Goal: Task Accomplishment & Management: Manage account settings

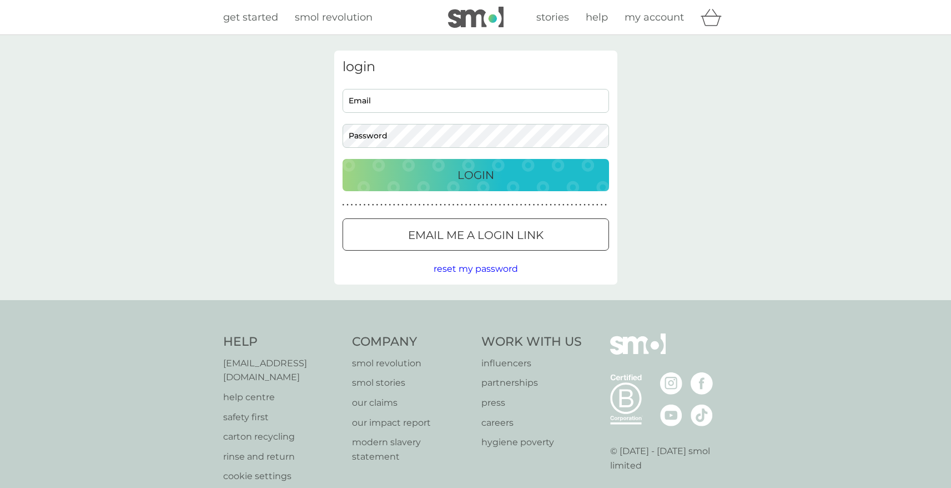
type input "[EMAIL_ADDRESS][DOMAIN_NAME]"
click at [481, 93] on input "[EMAIL_ADDRESS][DOMAIN_NAME]" at bounding box center [476, 101] width 267 height 24
click at [480, 172] on p "Login" at bounding box center [476, 175] width 37 height 18
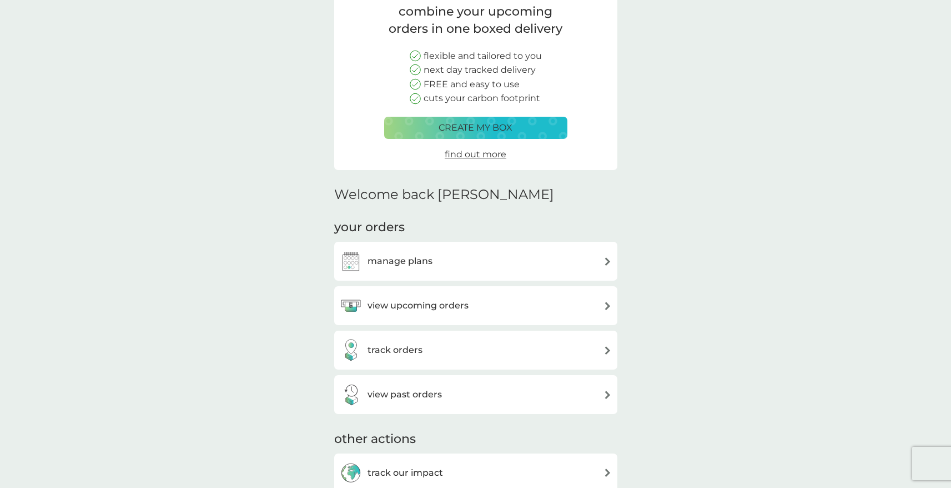
scroll to position [94, 0]
click at [440, 252] on div "manage plans" at bounding box center [476, 261] width 272 height 22
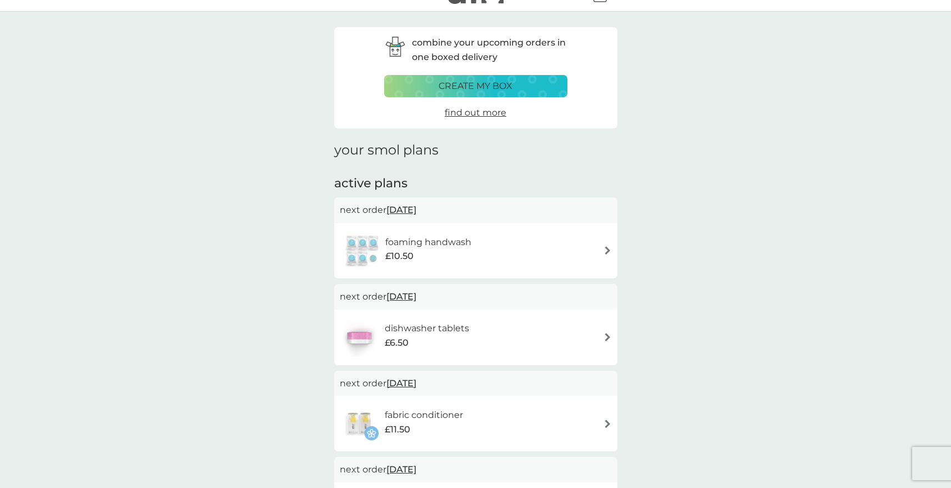
scroll to position [54, 0]
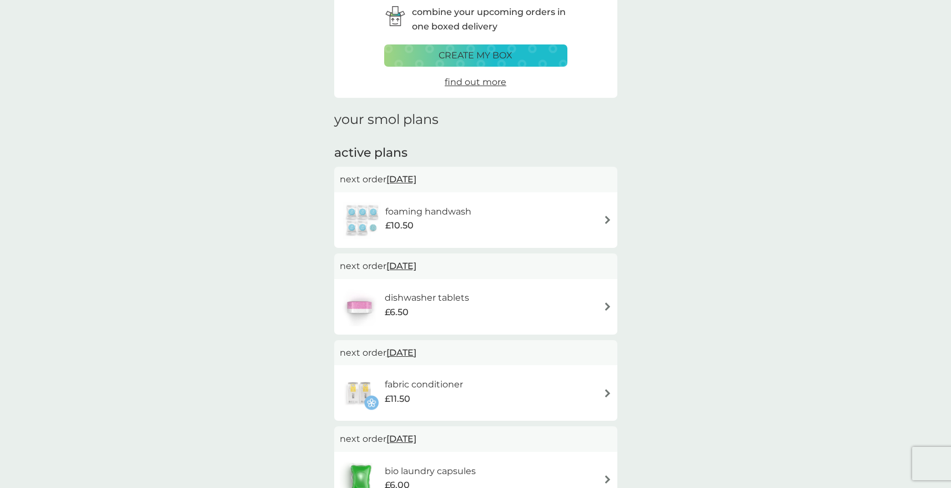
click at [468, 220] on div "£10.50" at bounding box center [428, 225] width 86 height 14
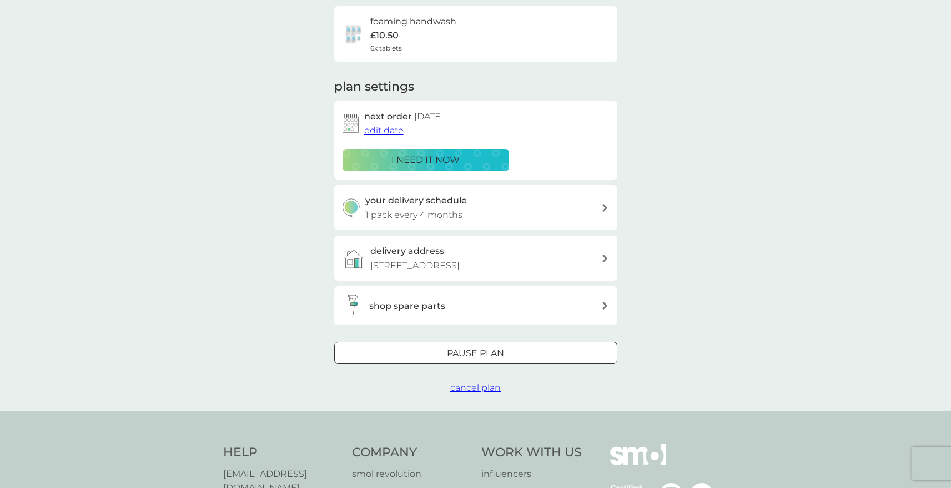
scroll to position [115, 0]
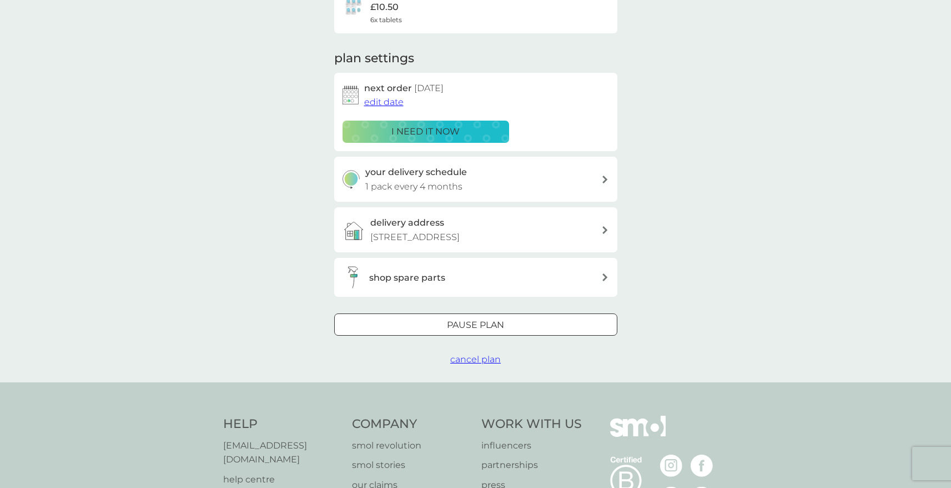
click at [489, 324] on div at bounding box center [489, 324] width 0 height 0
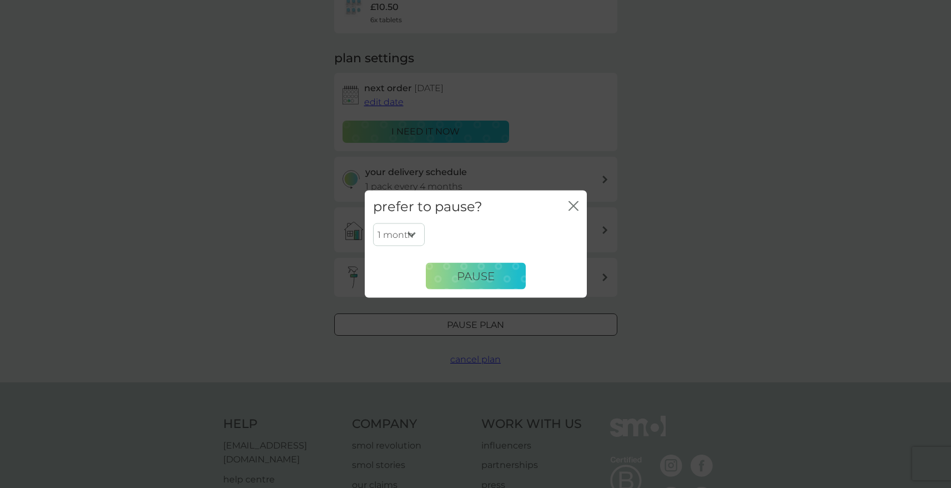
click at [411, 242] on select "1 month 2 months 3 months 4 months 5 months 6 months" at bounding box center [399, 234] width 52 height 23
select select "6"
click at [373, 223] on select "1 month 2 months 3 months 4 months 5 months 6 months" at bounding box center [399, 234] width 52 height 23
click at [445, 284] on button "Pause" at bounding box center [476, 276] width 100 height 27
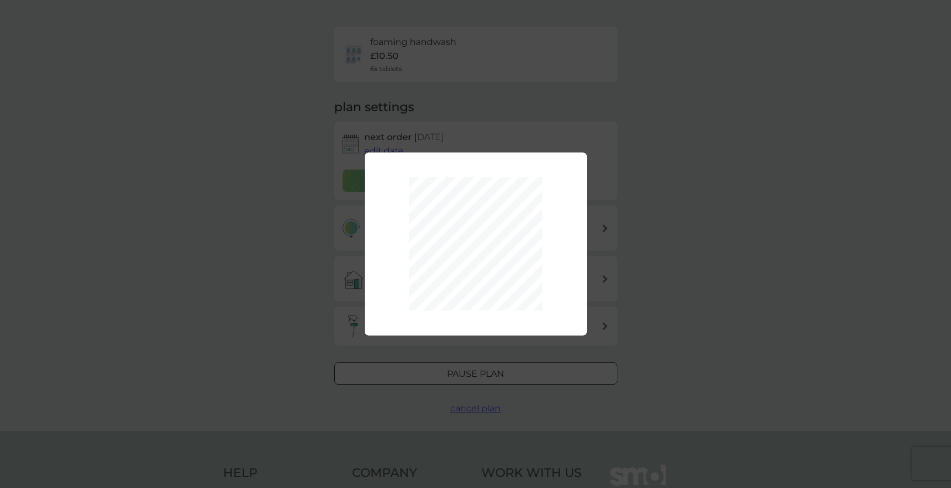
scroll to position [42, 0]
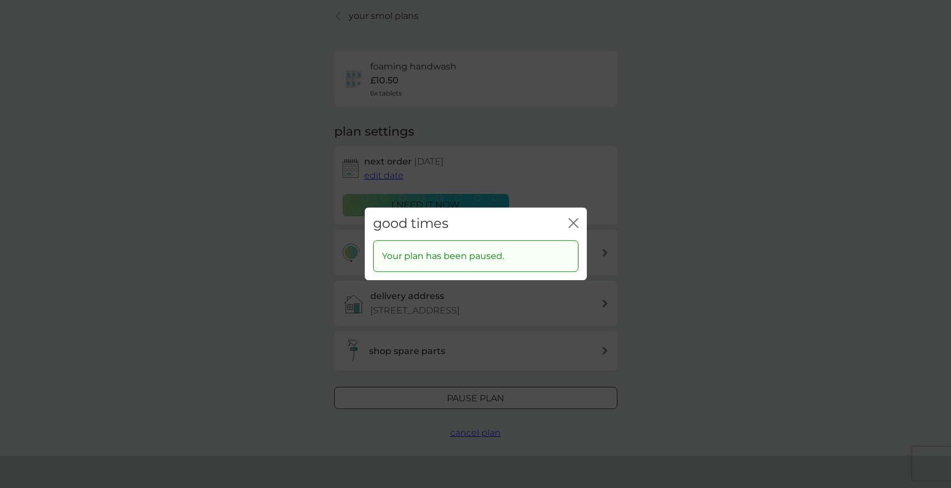
click at [569, 220] on icon "close" at bounding box center [574, 223] width 10 height 10
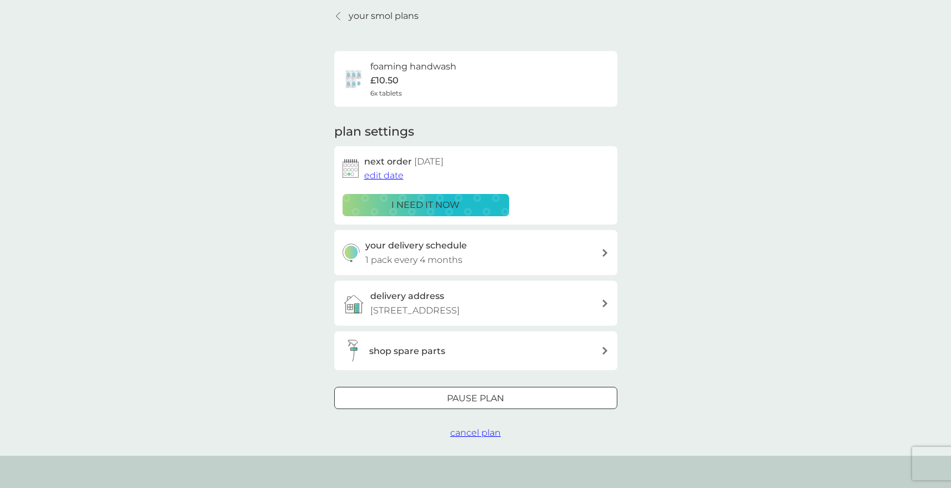
click at [359, 18] on p "your smol plans" at bounding box center [384, 16] width 70 height 14
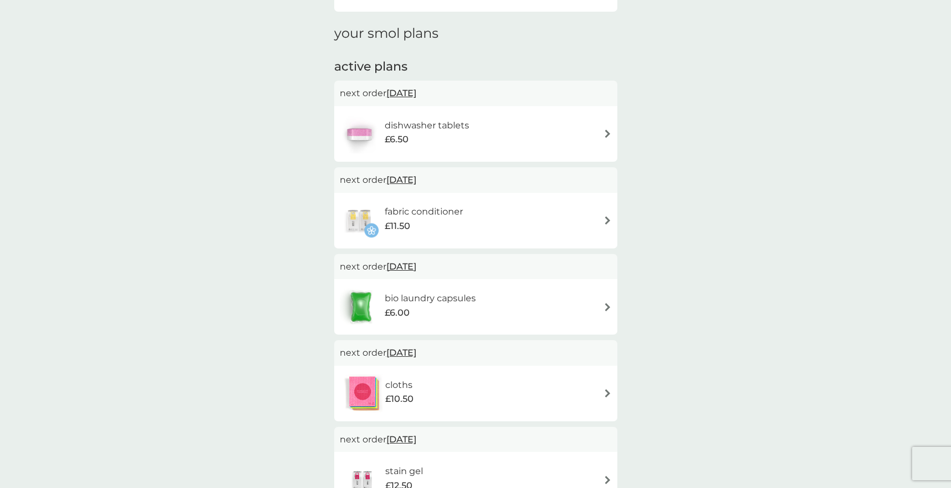
scroll to position [148, 0]
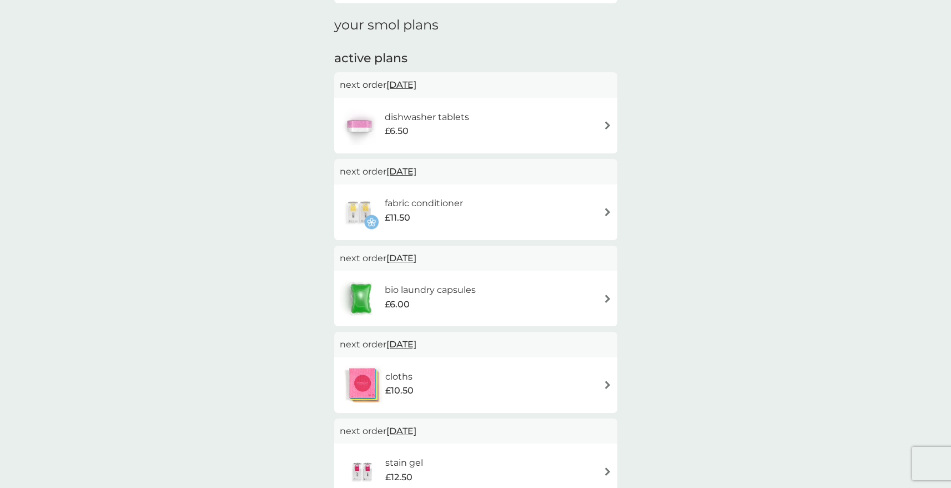
click at [465, 217] on div "fabric conditioner £11.50" at bounding box center [429, 211] width 89 height 31
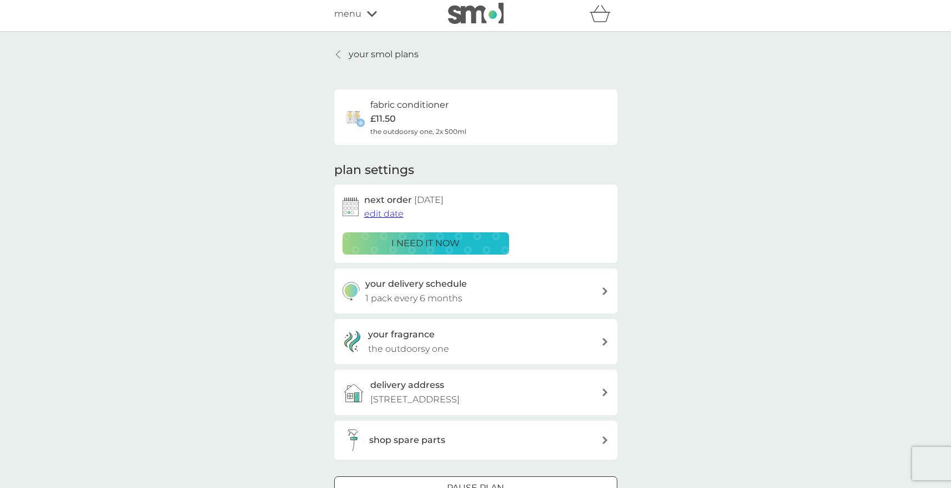
scroll to position [160, 0]
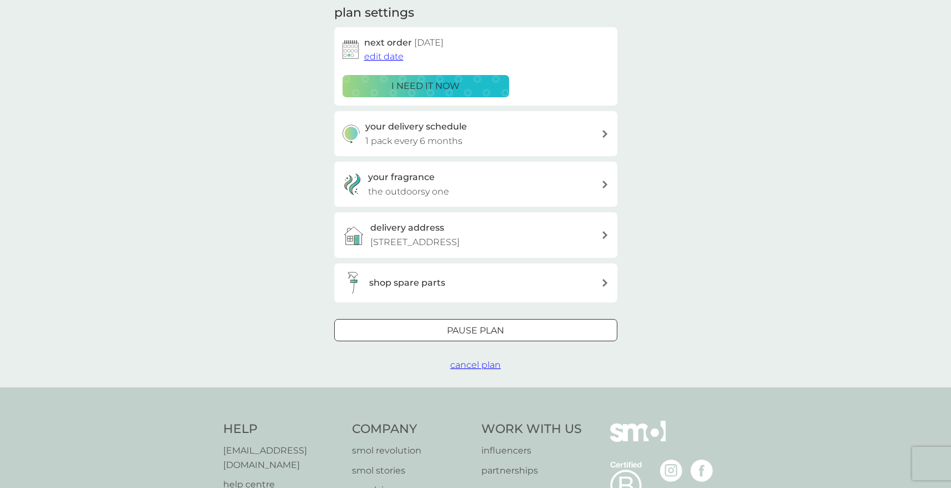
click at [488, 370] on span "cancel plan" at bounding box center [475, 364] width 51 height 11
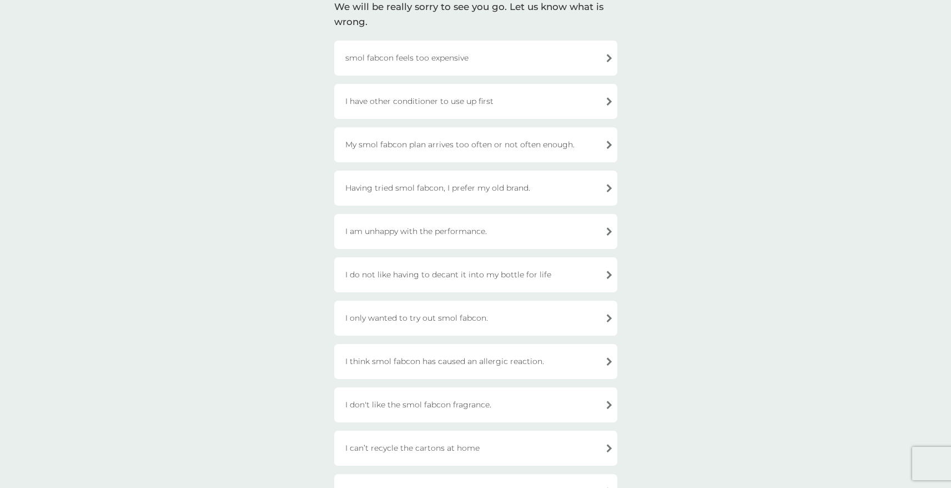
scroll to position [93, 0]
click at [509, 132] on div "My smol fabcon plan arrives too often or not often enough." at bounding box center [475, 142] width 283 height 35
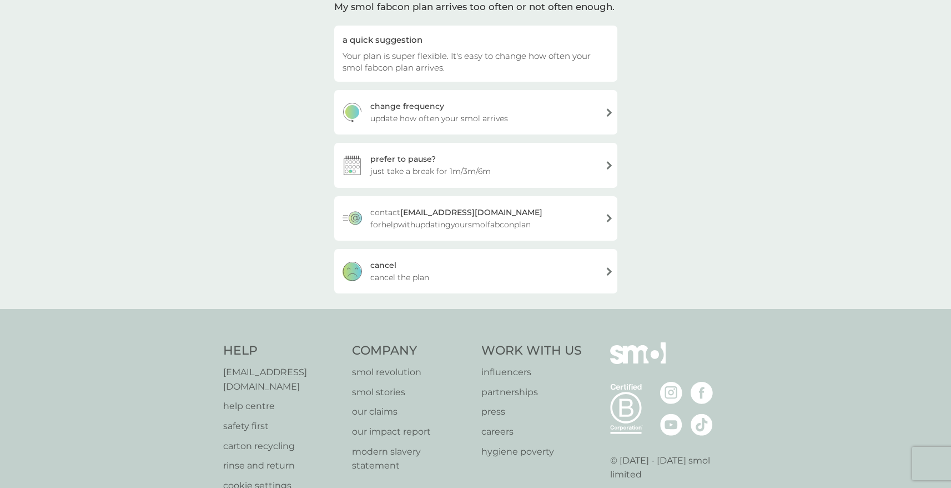
click at [490, 115] on span "update how often your smol arrives" at bounding box center [439, 118] width 138 height 12
select select "6"
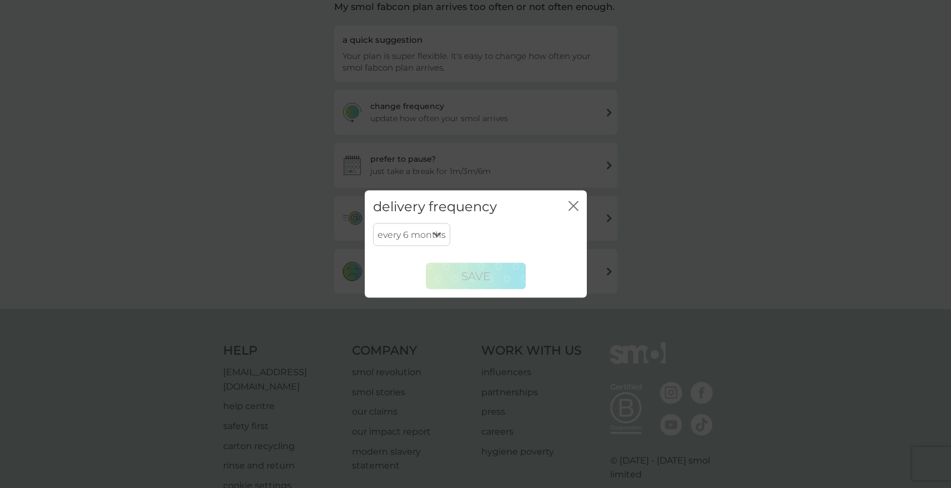
click at [431, 235] on select "every 1 month every 2 months every 3 months every 4 months every 5 months every…" at bounding box center [411, 234] width 77 height 23
click at [567, 205] on div "delivery frequency close" at bounding box center [476, 206] width 222 height 33
click at [567, 204] on div "delivery frequency close" at bounding box center [476, 206] width 222 height 33
click at [574, 203] on icon "close" at bounding box center [574, 206] width 10 height 10
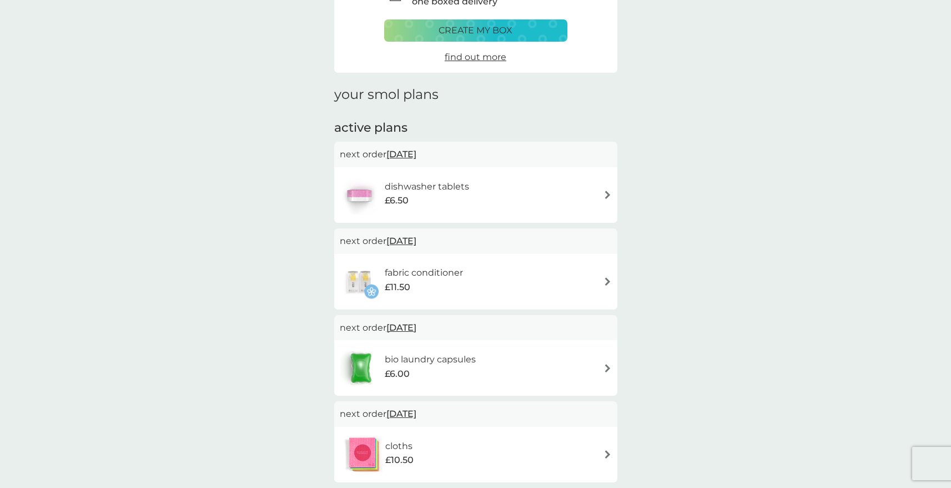
scroll to position [86, 0]
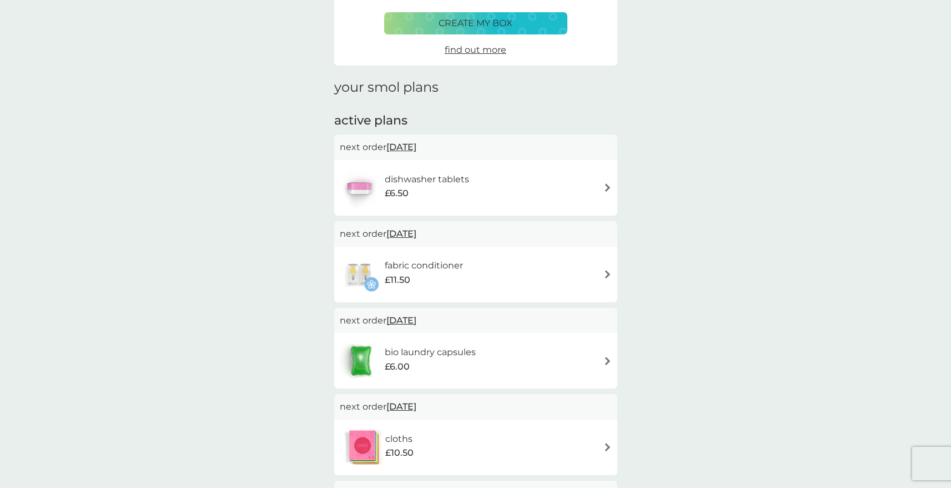
click at [483, 189] on div "dishwasher tablets £6.50" at bounding box center [476, 187] width 272 height 39
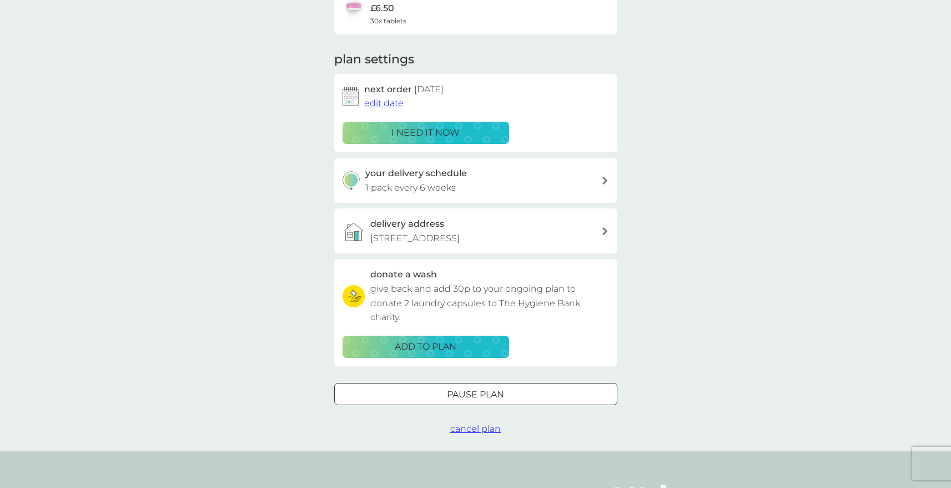
scroll to position [114, 0]
click at [491, 399] on button "Pause plan" at bounding box center [475, 393] width 283 height 22
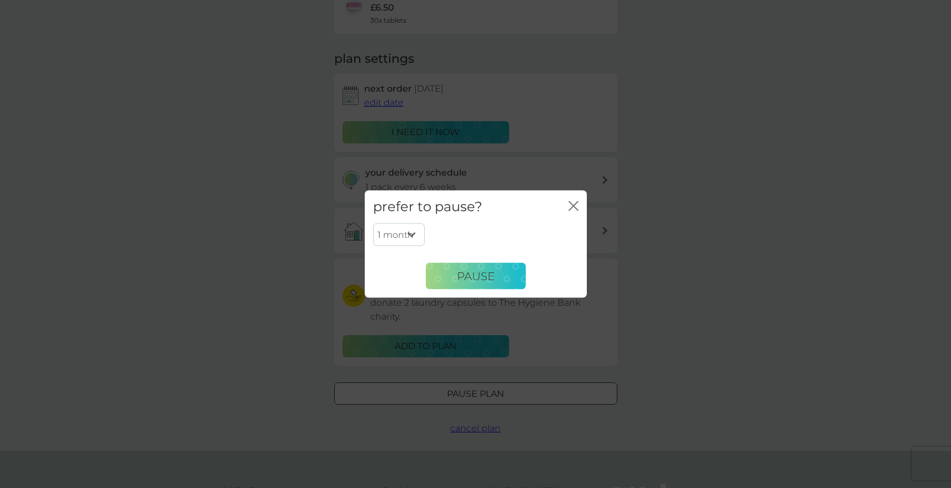
click at [414, 234] on select "1 month 2 months 3 months 4 months 5 months 6 months" at bounding box center [399, 234] width 52 height 23
select select "6"
click at [373, 223] on select "1 month 2 months 3 months 4 months 5 months 6 months" at bounding box center [399, 234] width 52 height 23
click at [454, 284] on button "Pause" at bounding box center [476, 276] width 100 height 27
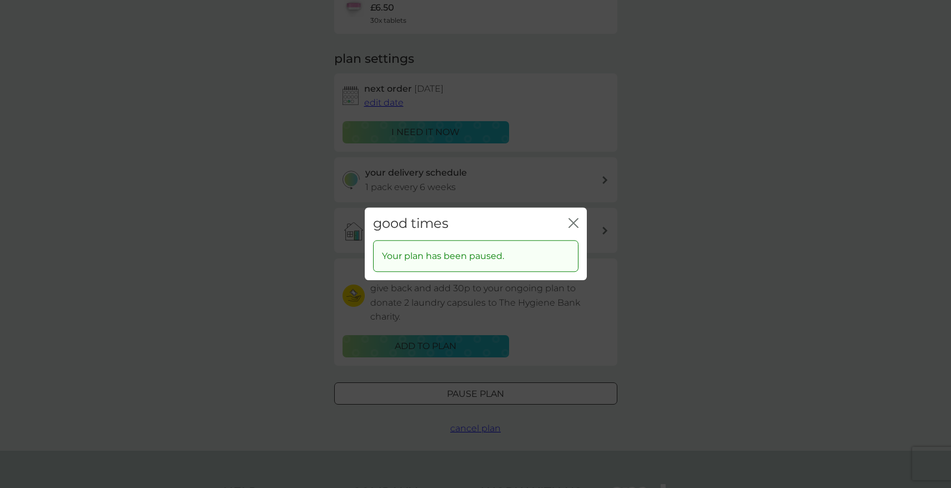
click at [342, 252] on div "good times close Your plan has been paused." at bounding box center [475, 244] width 951 height 488
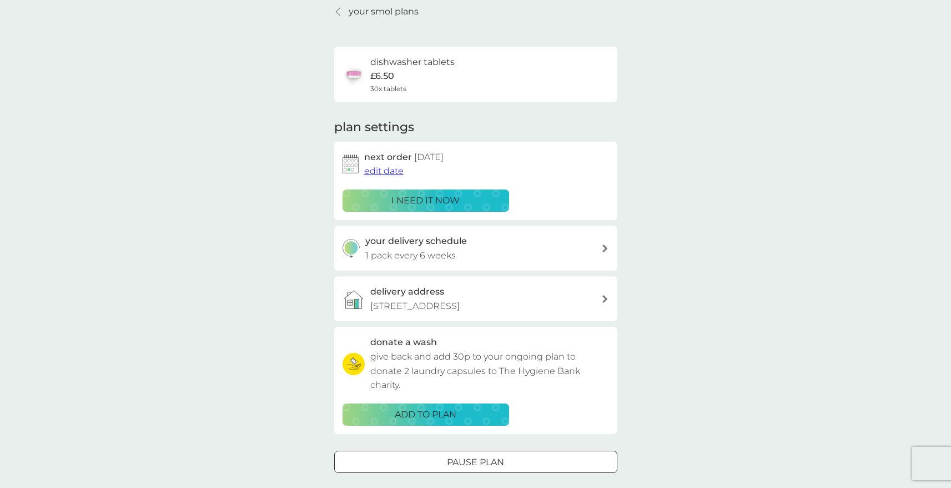
scroll to position [0, 0]
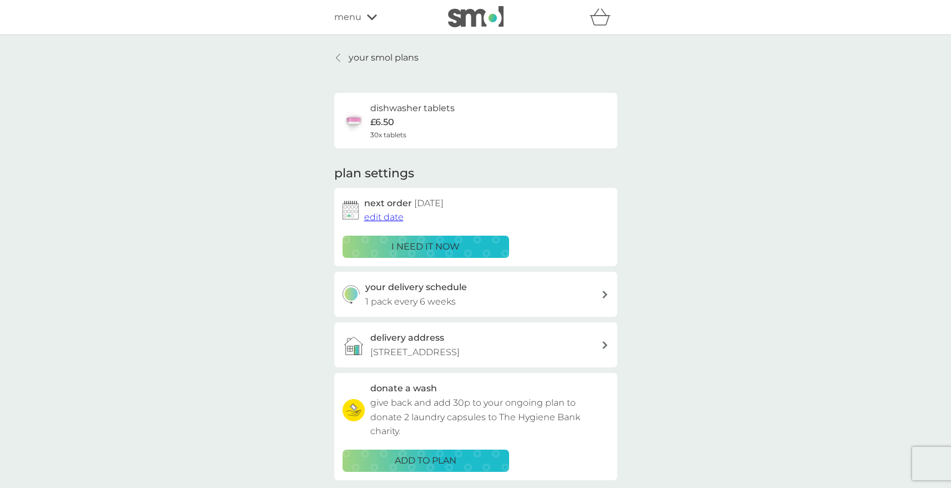
click at [371, 62] on p "your smol plans" at bounding box center [384, 58] width 70 height 14
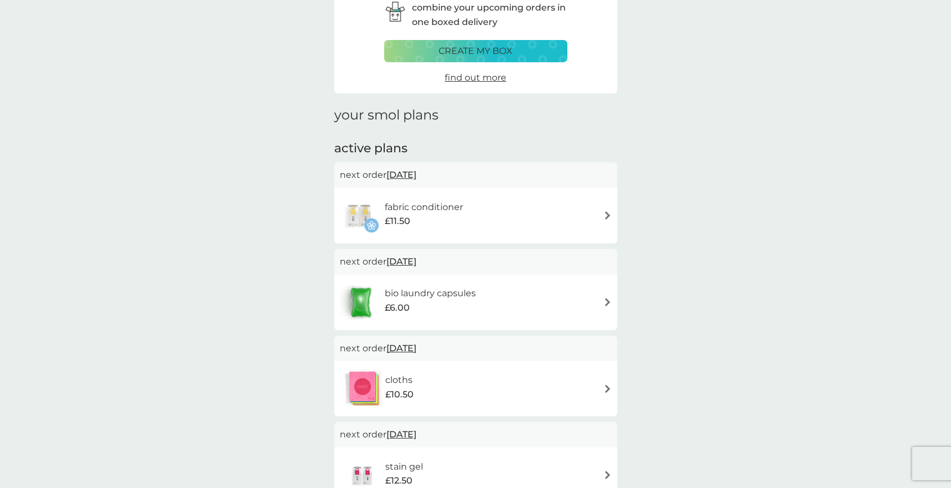
scroll to position [76, 0]
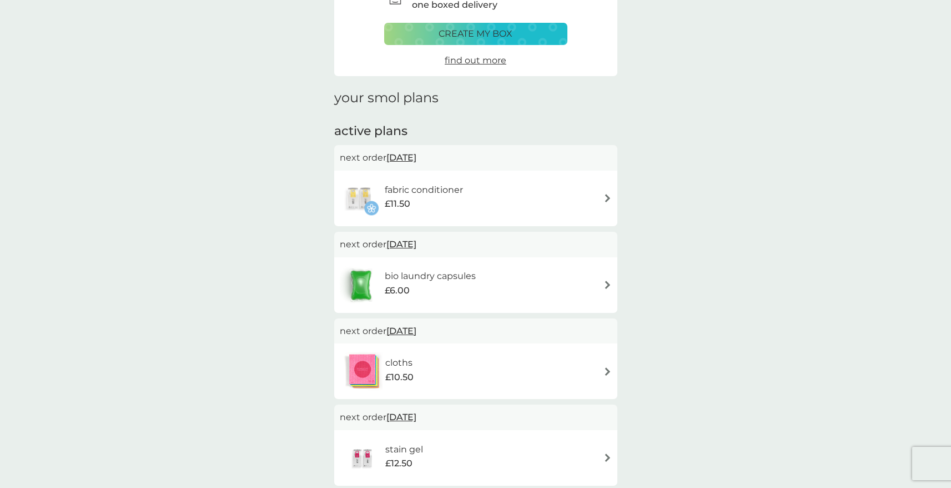
click at [458, 213] on div "fabric conditioner £11.50" at bounding box center [429, 198] width 89 height 31
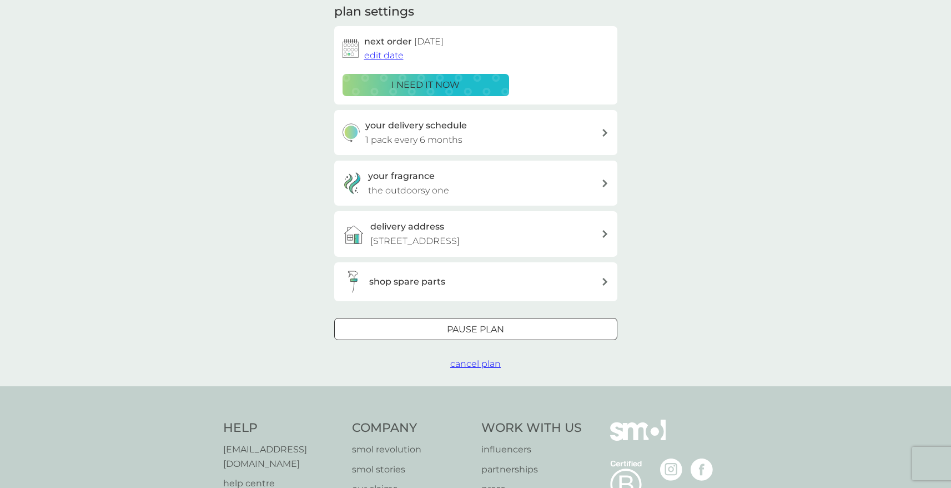
scroll to position [166, 0]
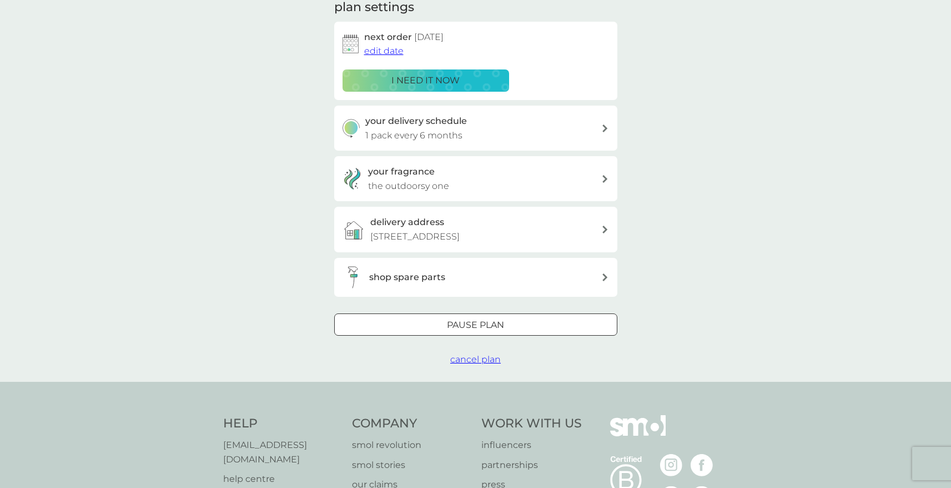
click at [494, 330] on div at bounding box center [476, 325] width 40 height 12
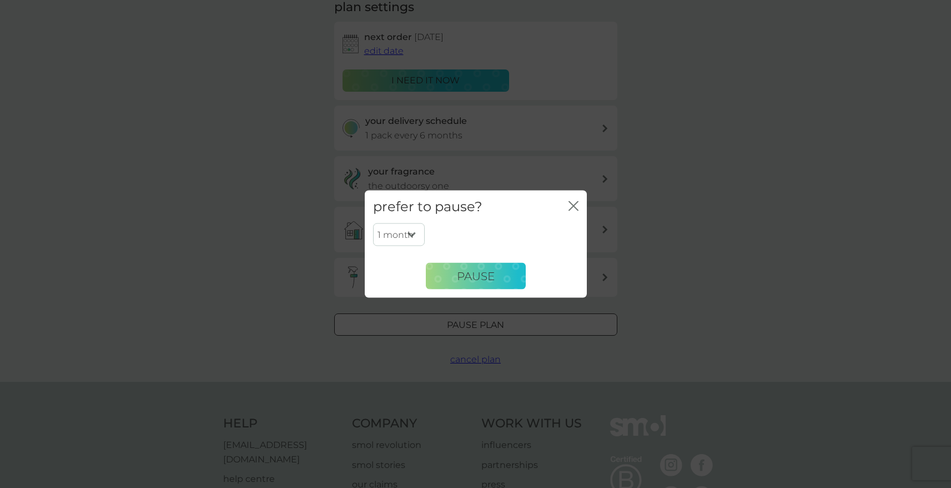
click at [411, 230] on select "1 month 2 months 3 months 4 months 5 months 6 months" at bounding box center [399, 234] width 52 height 23
select select "6"
click at [373, 223] on select "1 month 2 months 3 months 4 months 5 months 6 months" at bounding box center [399, 234] width 52 height 23
click at [451, 282] on button "Pause" at bounding box center [476, 276] width 100 height 27
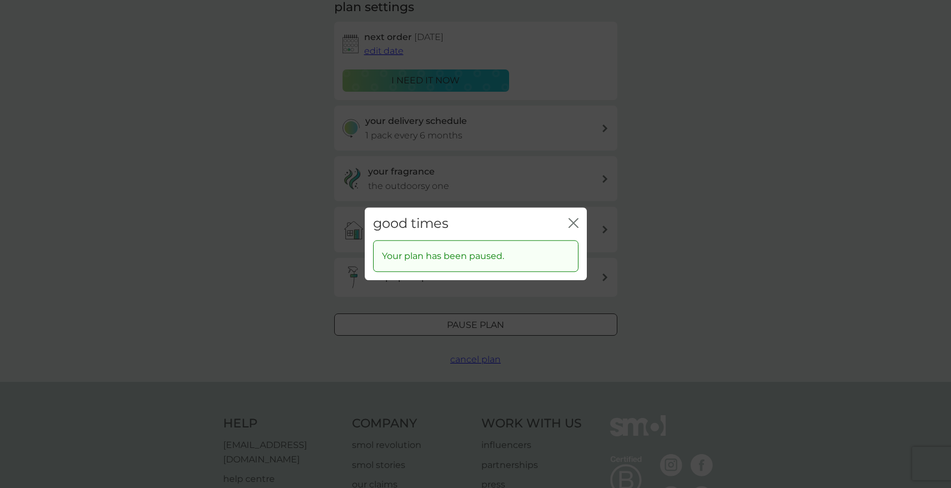
click at [575, 215] on div "close" at bounding box center [574, 223] width 10 height 16
click at [575, 216] on div "close" at bounding box center [574, 223] width 10 height 16
click at [574, 218] on icon "close" at bounding box center [574, 223] width 10 height 10
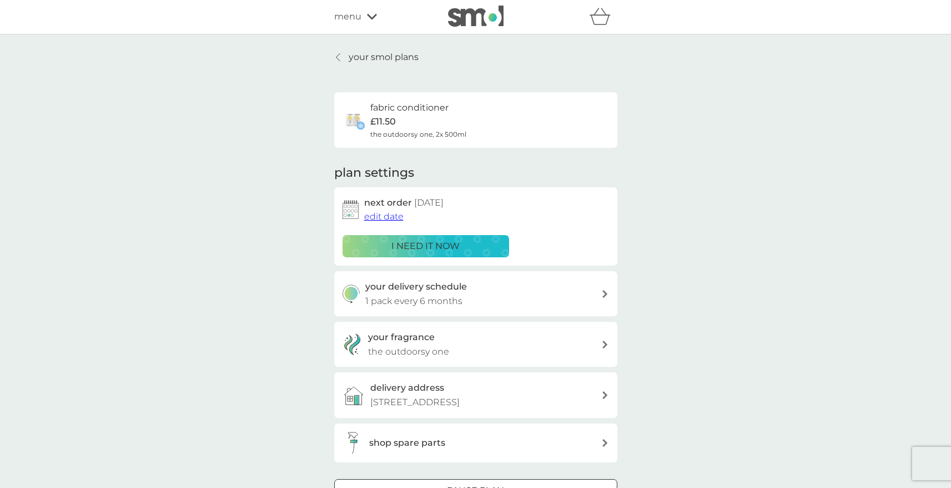
scroll to position [0, 0]
click at [380, 57] on p "your smol plans" at bounding box center [384, 58] width 70 height 14
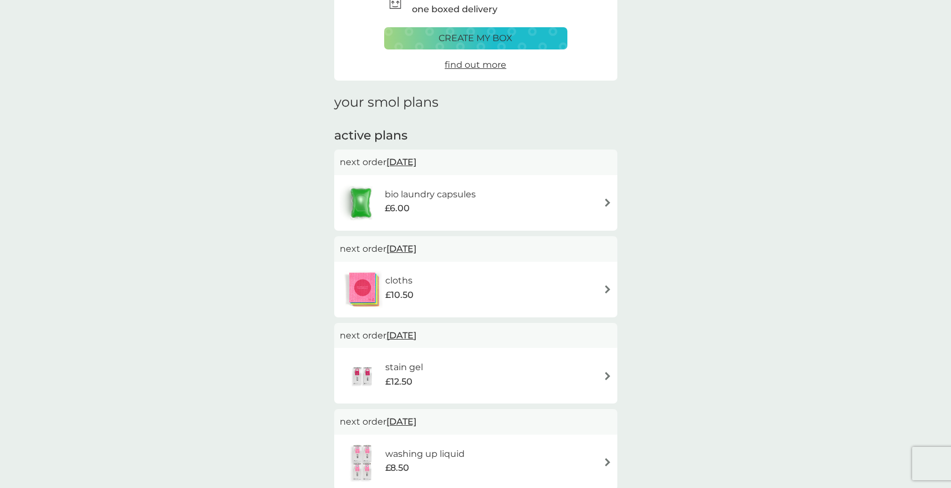
scroll to position [153, 0]
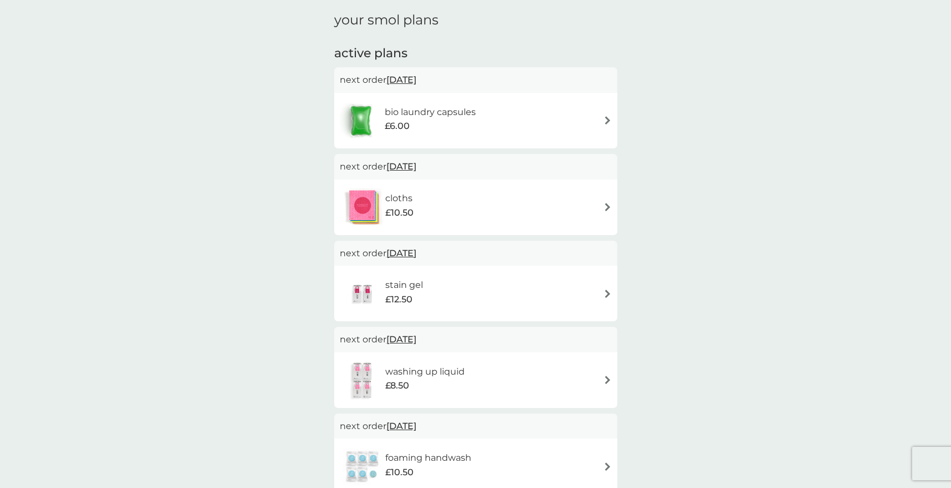
click at [423, 202] on div "cloths £10.50" at bounding box center [404, 206] width 39 height 31
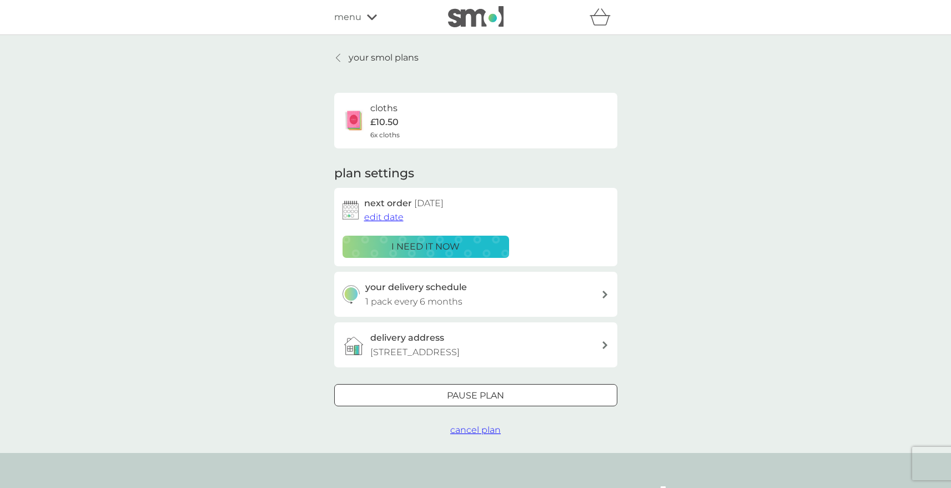
click at [474, 296] on div "your delivery schedule 1 pack every 6 months" at bounding box center [483, 294] width 236 height 28
select select "6"
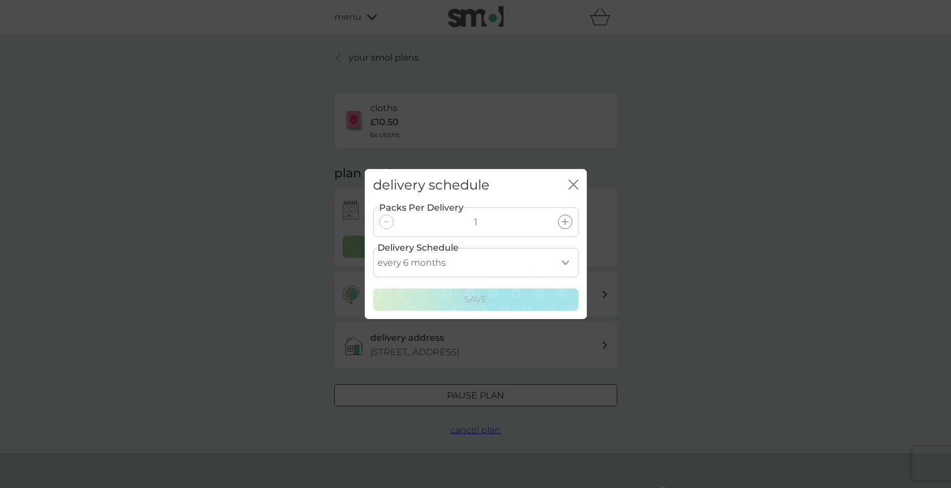
click at [516, 252] on select "every 1 month every 2 months every 3 months every 4 months every 5 months every…" at bounding box center [475, 262] width 205 height 29
click at [579, 186] on div "delivery schedule close" at bounding box center [476, 185] width 222 height 33
click at [563, 185] on div "delivery schedule close" at bounding box center [476, 185] width 222 height 33
click at [564, 189] on div "delivery schedule close" at bounding box center [476, 185] width 222 height 33
click at [567, 188] on div "delivery schedule close" at bounding box center [476, 185] width 222 height 33
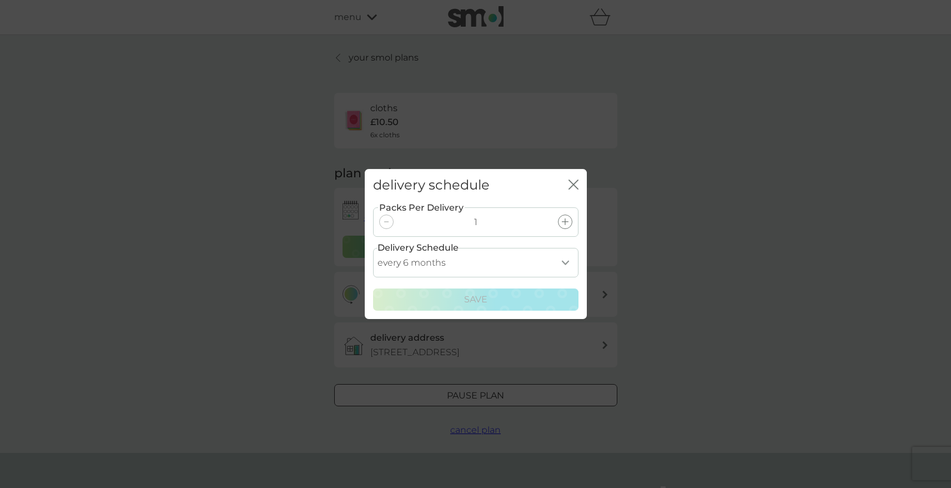
click at [569, 187] on icon "close" at bounding box center [574, 184] width 10 height 10
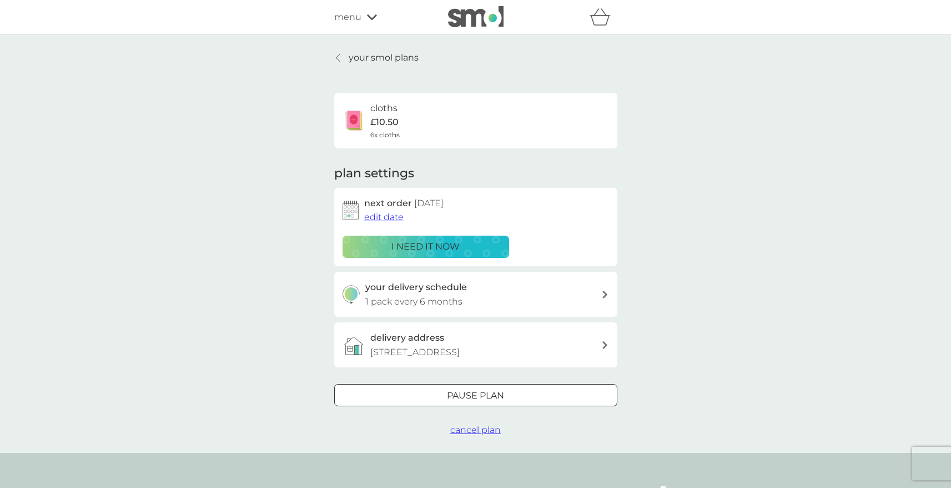
click at [517, 403] on div "Pause plan" at bounding box center [476, 395] width 282 height 14
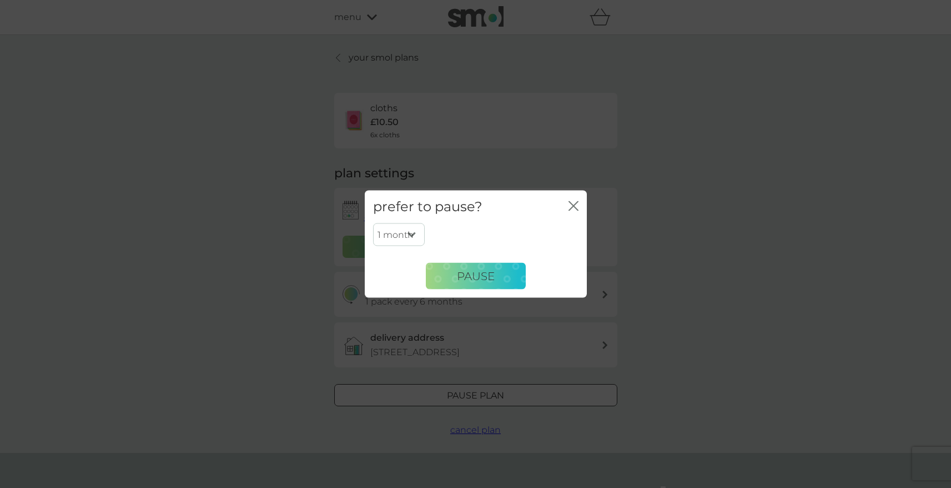
click at [417, 233] on select "1 month 2 months 3 months 4 months 5 months 6 months" at bounding box center [399, 234] width 52 height 23
select select "6"
click at [373, 223] on select "1 month 2 months 3 months 4 months 5 months 6 months" at bounding box center [399, 234] width 52 height 23
click at [467, 278] on span "Pause" at bounding box center [476, 275] width 38 height 13
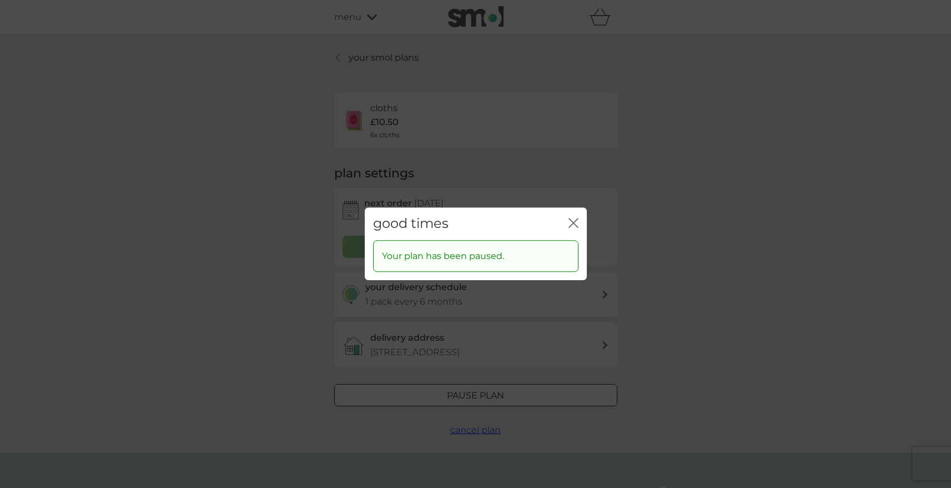
click at [569, 220] on icon "close" at bounding box center [574, 223] width 10 height 10
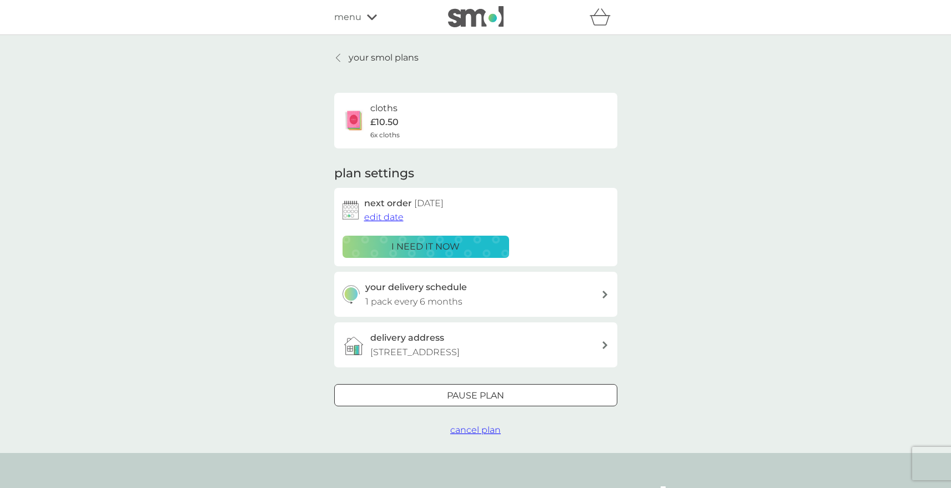
click at [354, 60] on p "your smol plans" at bounding box center [384, 58] width 70 height 14
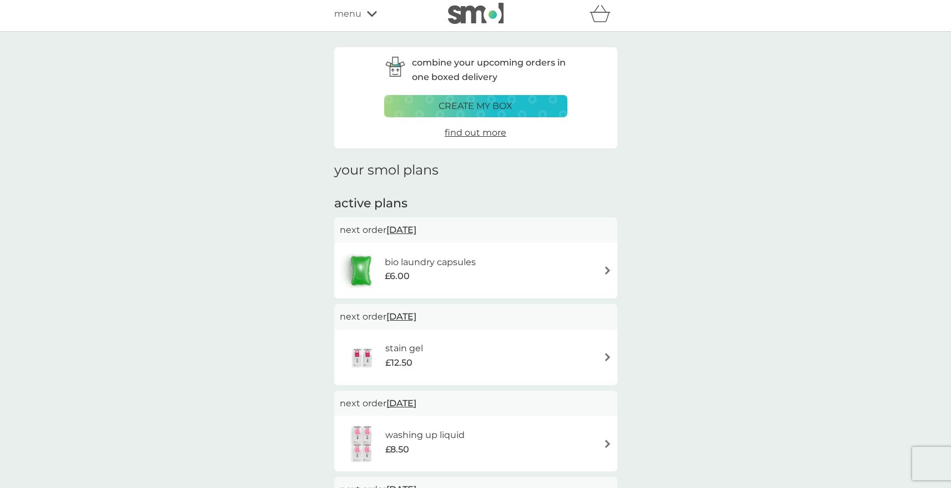
scroll to position [282, 0]
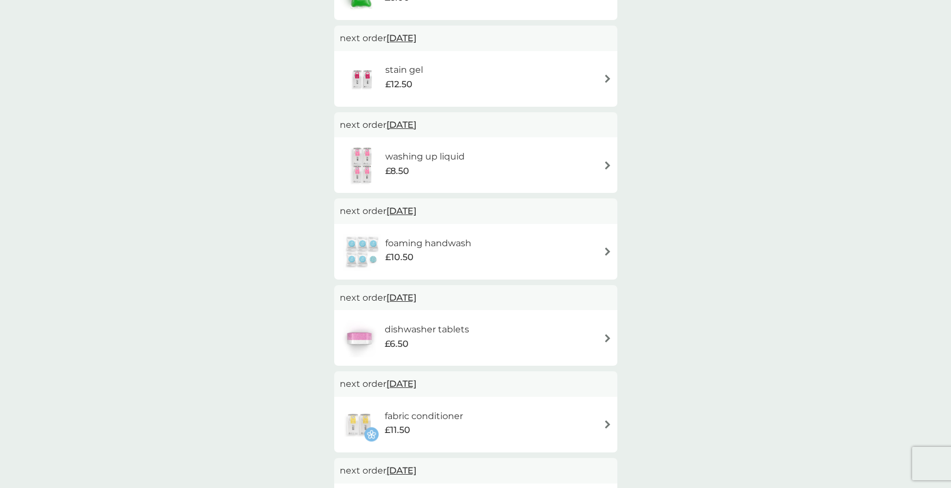
click at [267, 202] on div "combine your upcoming orders in one boxed delivery create my box find out more …" at bounding box center [475, 257] width 951 height 1008
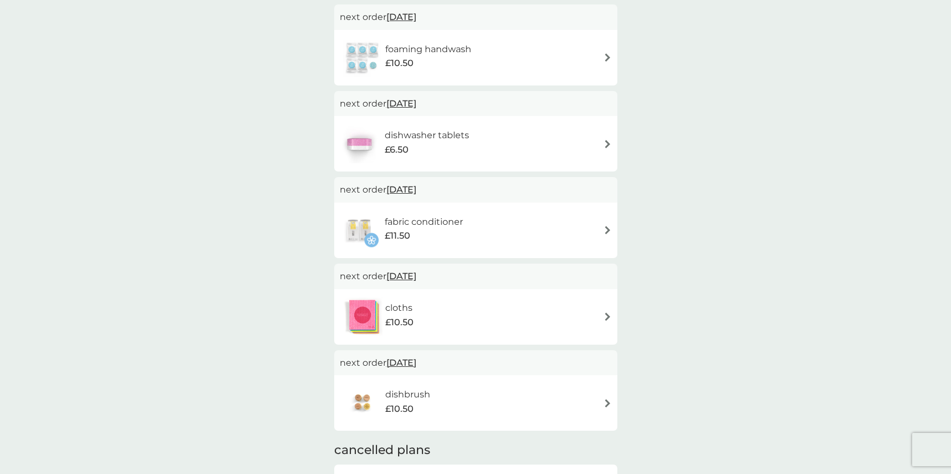
scroll to position [476, 0]
